Goal: Task Accomplishment & Management: Manage account settings

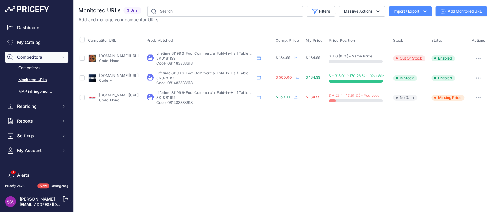
click at [120, 74] on link "lifetime.com/lifetime-81199-lifetime-6-foot-fold-in-half-table-2pk" at bounding box center [119, 75] width 40 height 5
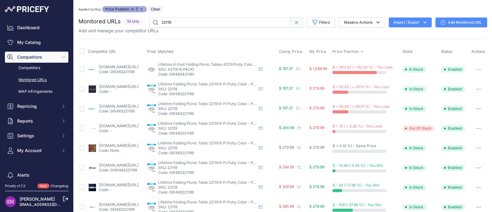
click at [118, 67] on link "walmart.com/ip/lifetime-6-foot-folding-picnic-table-putty-22119/15529749?prirul…" at bounding box center [119, 66] width 40 height 5
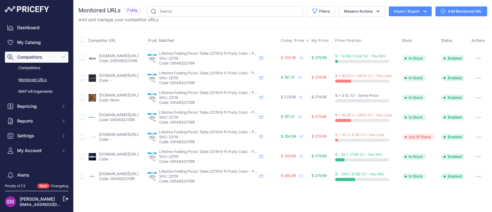
click at [299, 39] on span "Comp. Price" at bounding box center [293, 40] width 24 height 5
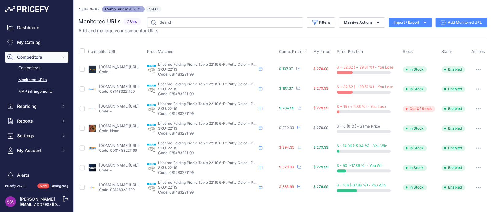
click at [114, 66] on link "amazon.com/gp/product/b0002u3v72?prirule_jdsnikfkfjsd=9996" at bounding box center [119, 66] width 40 height 5
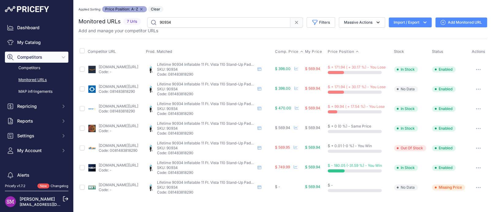
click at [295, 49] on span "Comp. Price" at bounding box center [287, 51] width 24 height 5
click at [132, 67] on link "[DOMAIN_NAME][URL]" at bounding box center [119, 66] width 40 height 5
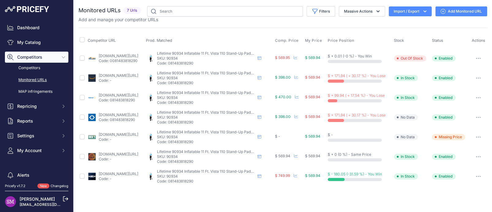
click at [113, 98] on p "Code: 081483818290" at bounding box center [119, 100] width 40 height 5
click at [102, 94] on link "walmart.com/ip/lifetime-vista-11-ft-inflatable-stand-up-paddle-board-90934/2211…" at bounding box center [119, 95] width 40 height 5
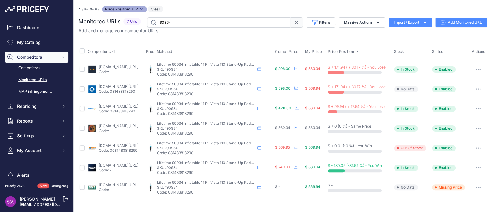
click at [478, 187] on icon "button" at bounding box center [478, 187] width 5 height 1
click at [474, 186] on button "button" at bounding box center [478, 187] width 12 height 9
click at [477, 186] on button "button" at bounding box center [478, 187] width 12 height 9
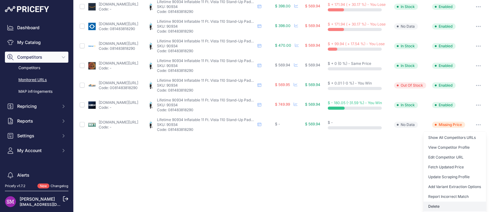
click at [441, 205] on button "Delete" at bounding box center [455, 206] width 63 height 10
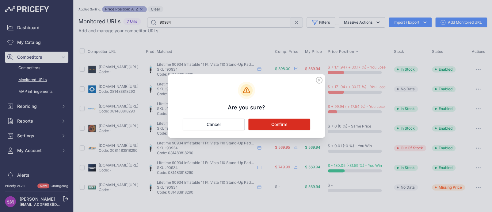
click at [268, 128] on button "Confirm" at bounding box center [280, 124] width 62 height 12
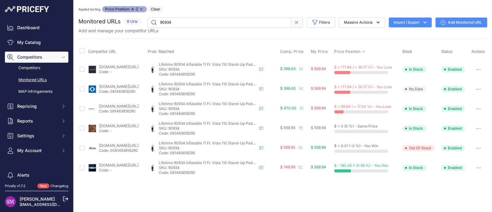
click at [95, 88] on img at bounding box center [92, 89] width 9 height 9
click at [107, 87] on link "samsclub.com/p/lifetime-vista-110-inflatable-stand-up-paddleboard/prod24030173?…" at bounding box center [119, 86] width 40 height 5
